Goal: Task Accomplishment & Management: Use online tool/utility

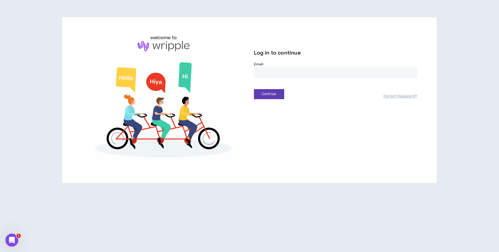
click at [265, 76] on input "email" at bounding box center [335, 73] width 163 height 12
type input "**********"
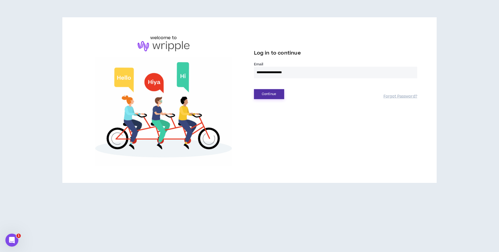
click at [263, 94] on button "Continue" at bounding box center [269, 94] width 30 height 10
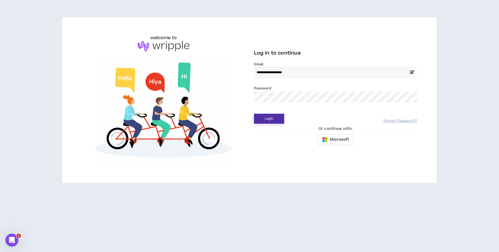
click at [274, 121] on button "Login" at bounding box center [269, 119] width 30 height 10
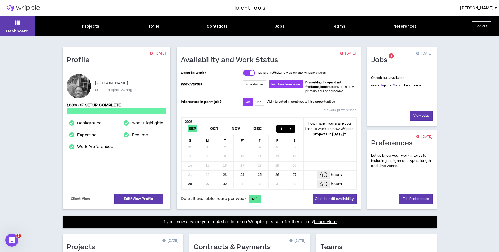
click at [412, 86] on link "1" at bounding box center [413, 85] width 2 height 5
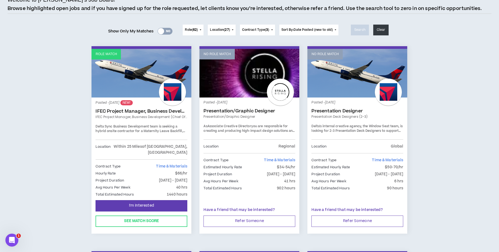
scroll to position [44, 0]
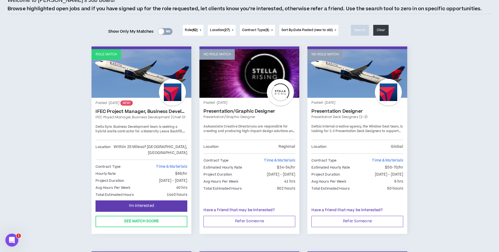
click at [113, 111] on link "IFEC Project Manager, Business Development (Chief of Staff)" at bounding box center [141, 111] width 92 height 5
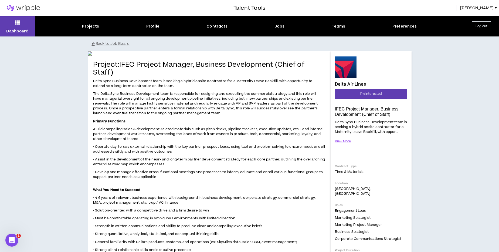
click at [95, 27] on div "Projects" at bounding box center [90, 26] width 17 height 6
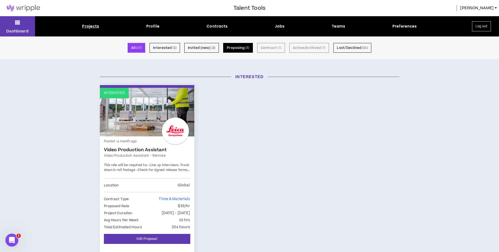
click at [235, 47] on button "Proposing ( 3 )" at bounding box center [238, 48] width 30 height 10
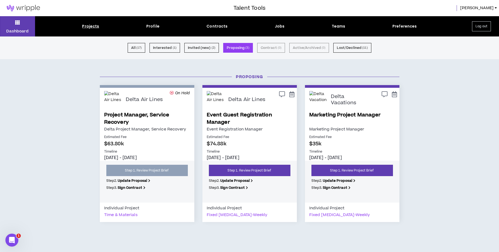
click at [220, 107] on img at bounding box center [216, 100] width 18 height 18
click at [218, 101] on img at bounding box center [216, 100] width 18 height 18
click at [250, 170] on link "Step 1. Review Project Brief" at bounding box center [249, 170] width 81 height 11
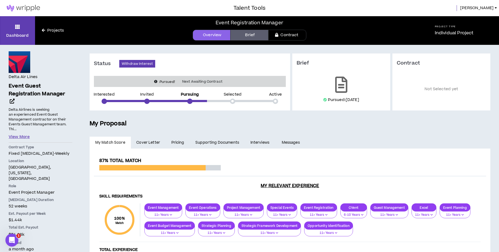
click at [24, 134] on button "View More" at bounding box center [19, 137] width 21 height 6
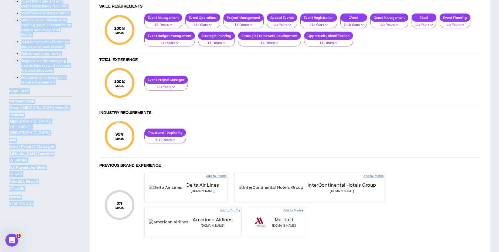
scroll to position [204, 0]
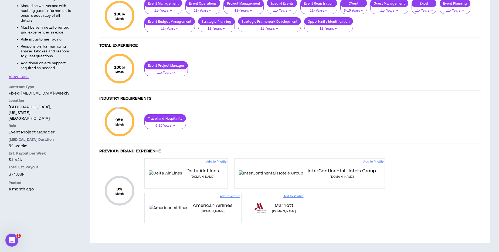
drag, startPoint x: 9, startPoint y: 101, endPoint x: 59, endPoint y: 54, distance: 69.1
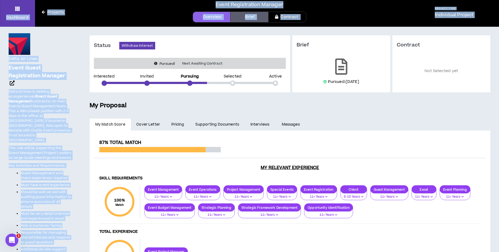
scroll to position [0, 0]
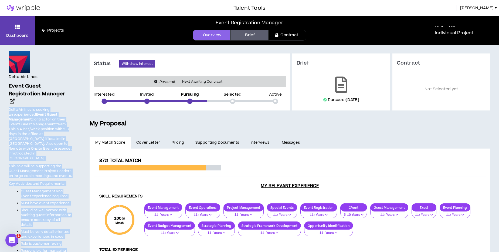
drag, startPoint x: 56, startPoint y: 146, endPoint x: 3, endPoint y: 102, distance: 68.7
click at [8, 103] on div "Delta Air Lines Event Guest Registration Manager Hide Details Delta Airlines is…" at bounding box center [40, 250] width 81 height 411
copy span "Delta Airlines is seeking an experienced Event Guest Management contractor on t…"
